Goal: Information Seeking & Learning: Understand process/instructions

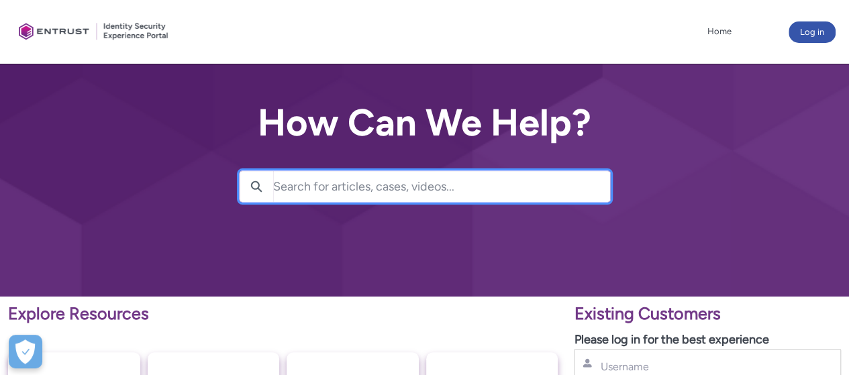
click at [366, 194] on input "Search for articles, cases, videos..." at bounding box center [441, 186] width 337 height 31
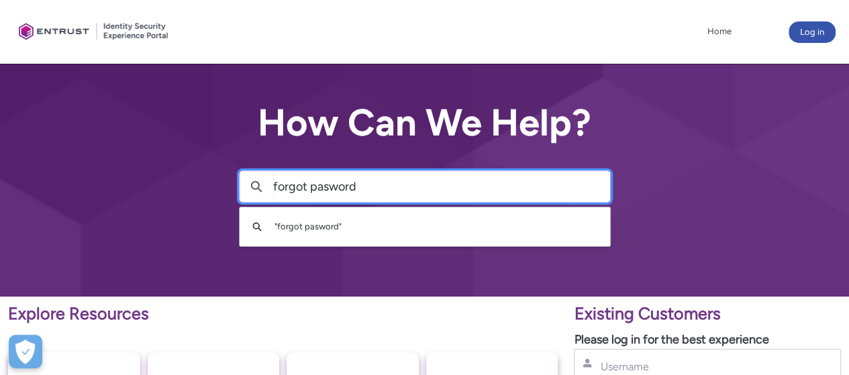
type input "forgot pasword"
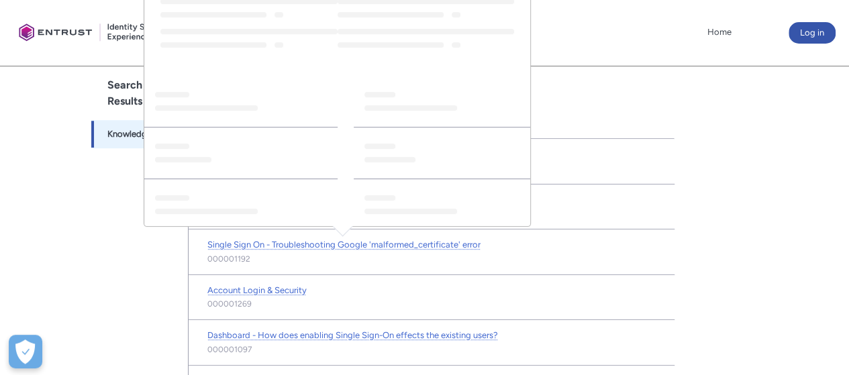
scroll to position [296, 0]
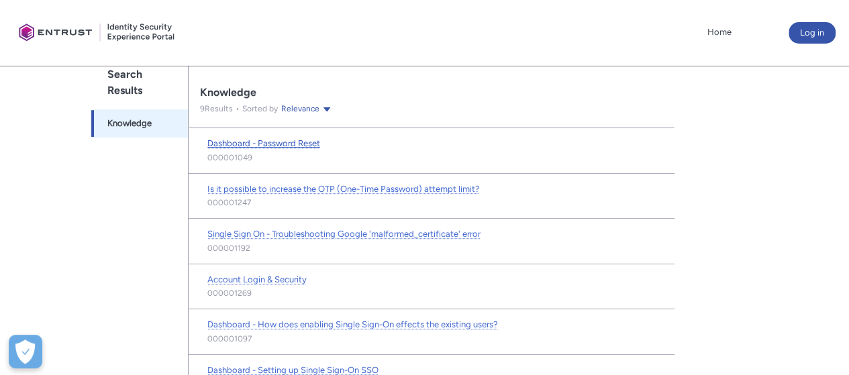
click at [268, 143] on span "Dashboard - Password Reset" at bounding box center [263, 143] width 113 height 10
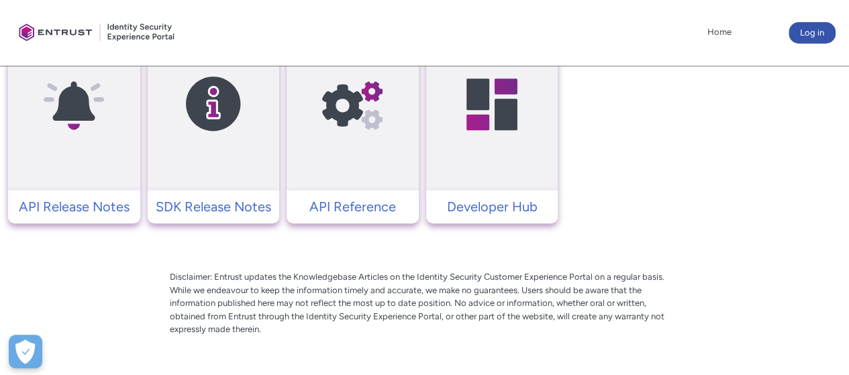
scroll to position [2884, 0]
